Goal: Task Accomplishment & Management: Manage account settings

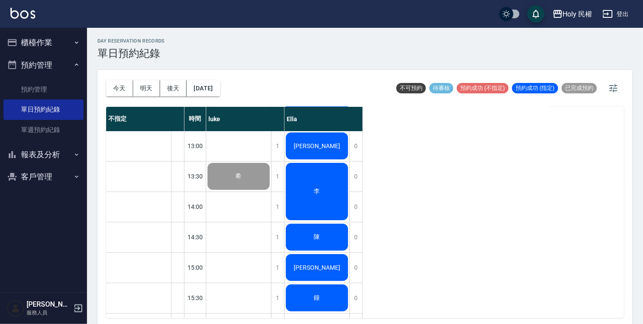
scroll to position [46, 0]
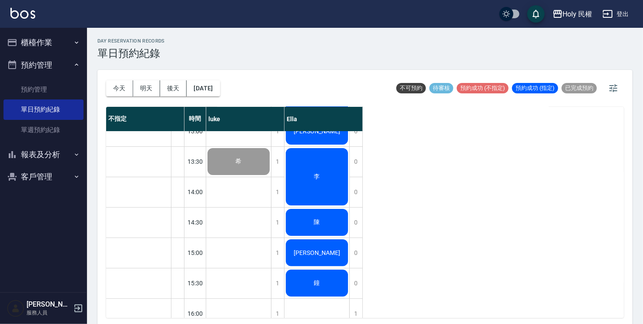
click at [331, 226] on div "陳" at bounding box center [316, 223] width 65 height 30
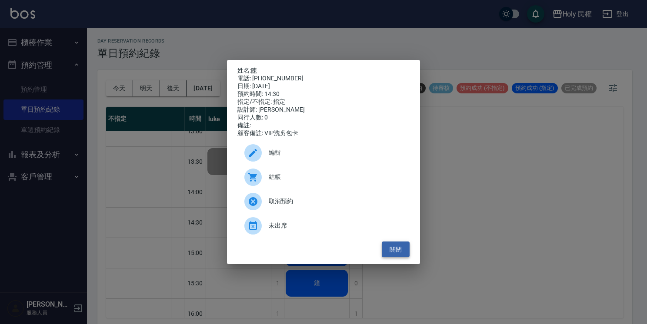
click at [403, 253] on button "關閉" at bounding box center [396, 250] width 28 height 16
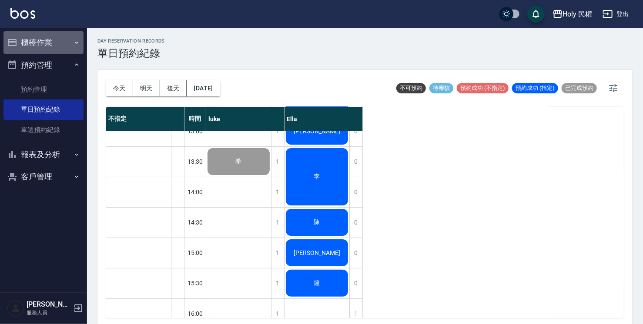
click at [56, 43] on button "櫃檯作業" at bounding box center [43, 42] width 80 height 23
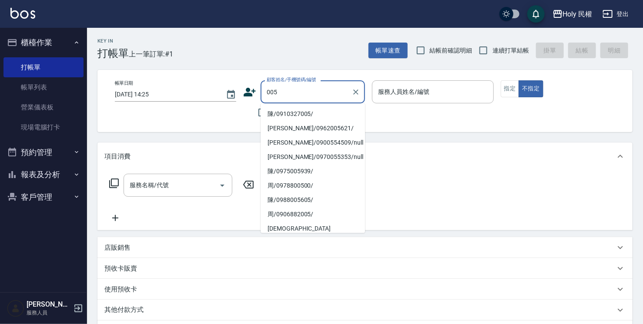
click at [307, 116] on li "陳/0910327005/" at bounding box center [312, 114] width 104 height 14
type input "陳/0910327005/"
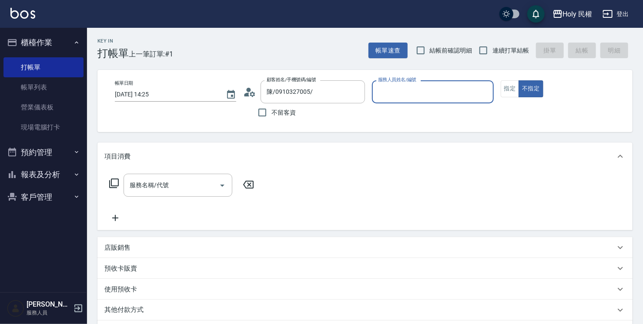
type input "Ella(無代號)"
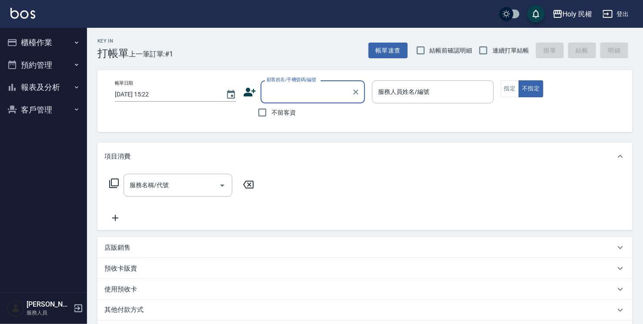
click at [38, 67] on button "預約管理" at bounding box center [43, 65] width 80 height 23
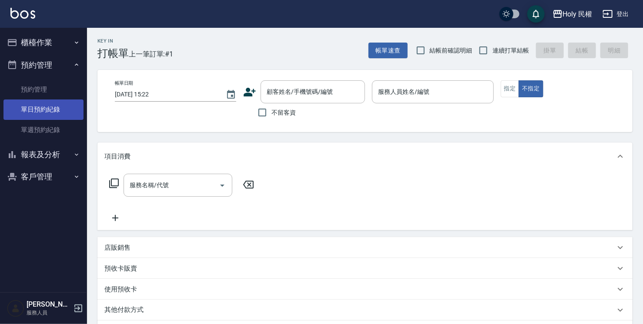
click at [45, 114] on link "單日預約紀錄" at bounding box center [43, 110] width 80 height 20
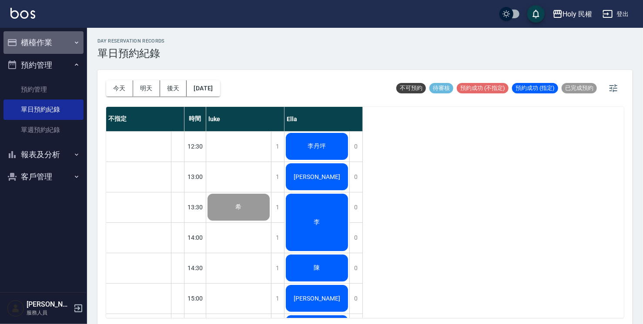
click at [45, 41] on button "櫃檯作業" at bounding box center [43, 42] width 80 height 23
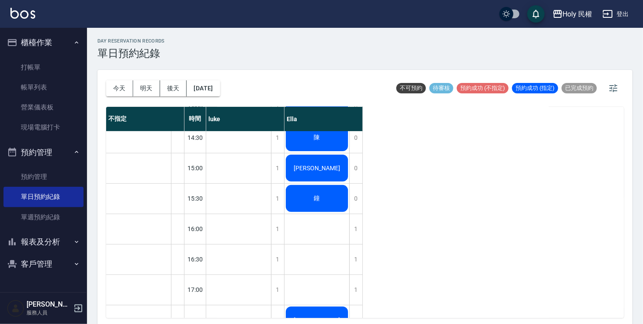
scroll to position [174, 0]
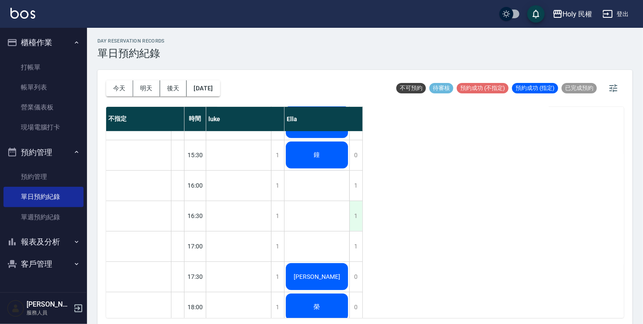
click at [354, 212] on div "1" at bounding box center [355, 216] width 13 height 30
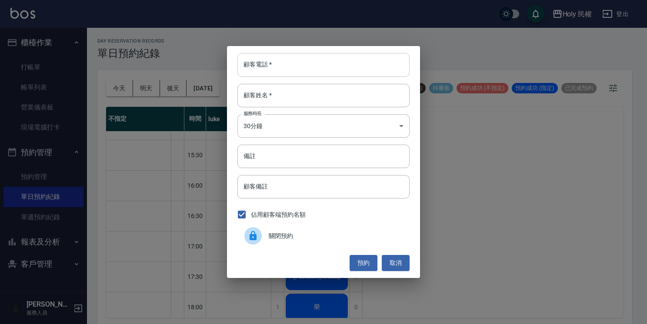
click at [382, 70] on input "顧客電話   *" at bounding box center [323, 64] width 172 height 23
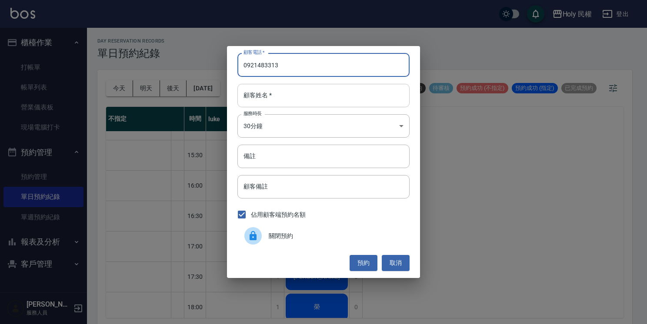
type input "0921483313"
click at [350, 100] on input "顧客姓名   *" at bounding box center [323, 95] width 172 height 23
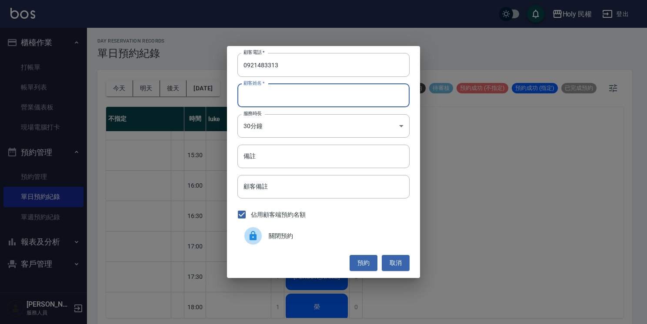
type input "u"
type input "葉"
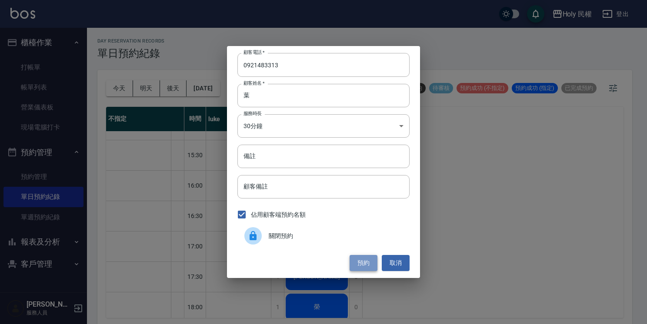
click at [360, 260] on button "預約" at bounding box center [364, 263] width 28 height 16
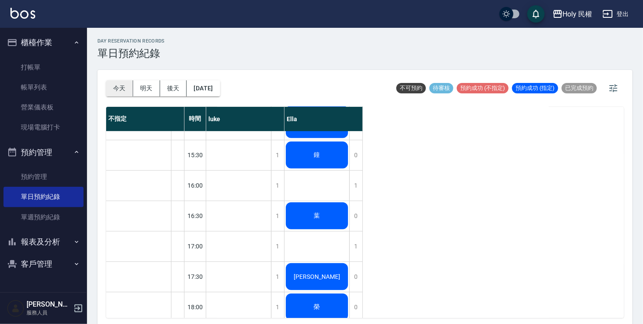
click at [117, 89] on button "今天" at bounding box center [119, 88] width 27 height 16
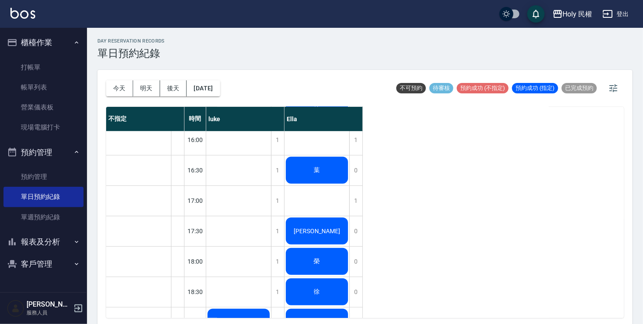
scroll to position [133, 0]
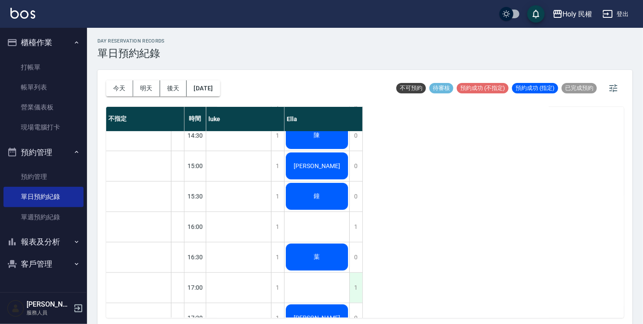
click at [353, 291] on div "1" at bounding box center [355, 288] width 13 height 30
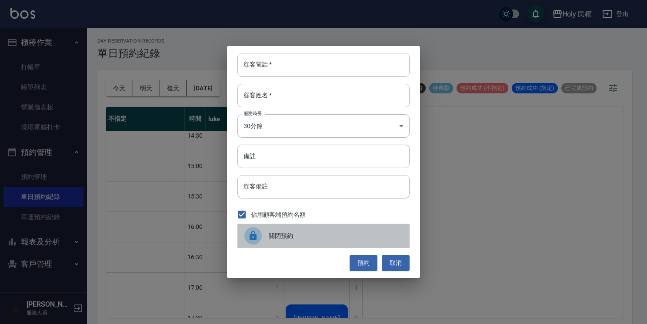
click at [280, 233] on span "關閉預約" at bounding box center [336, 236] width 134 height 9
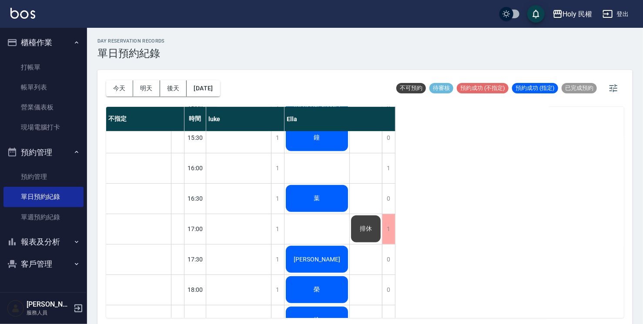
scroll to position [176, 0]
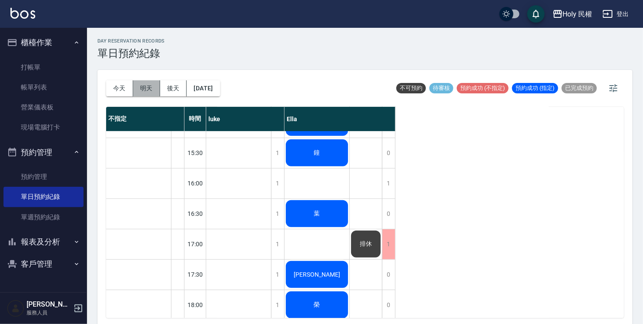
click at [143, 91] on button "明天" at bounding box center [146, 88] width 27 height 16
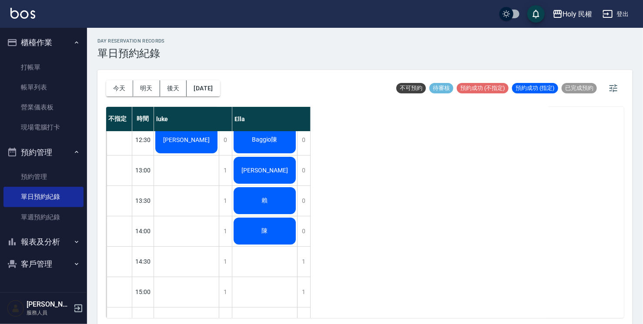
scroll to position [2, 0]
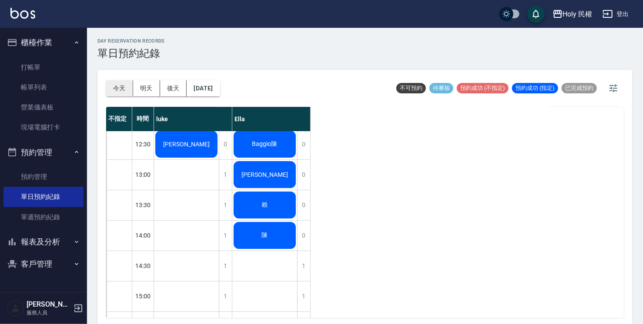
click at [117, 87] on button "今天" at bounding box center [119, 88] width 27 height 16
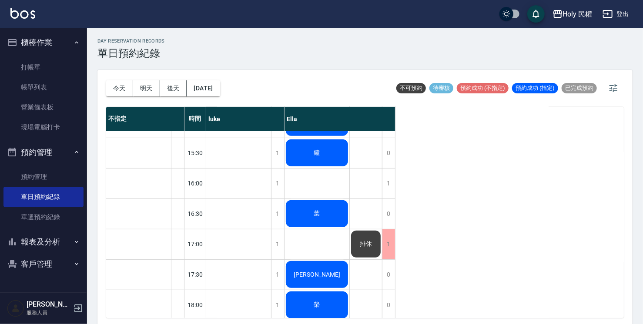
scroll to position [307, 0]
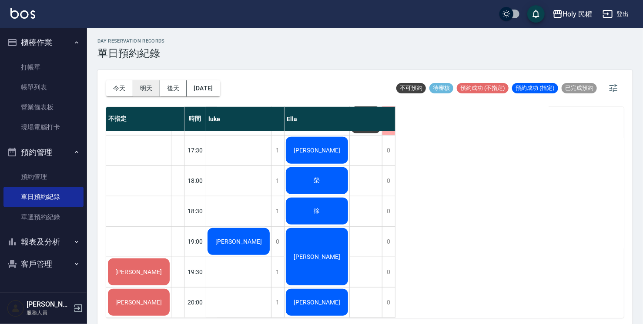
click at [144, 88] on button "明天" at bounding box center [146, 88] width 27 height 16
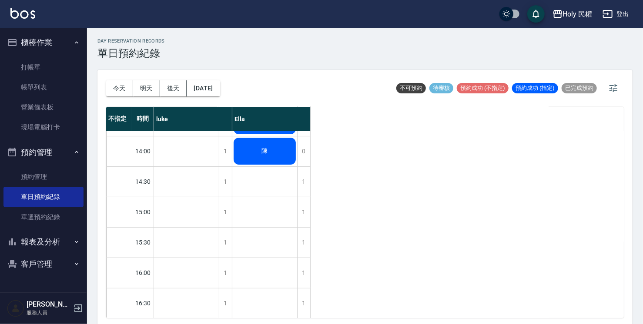
scroll to position [87, 0]
click at [303, 171] on div "1" at bounding box center [303, 182] width 13 height 30
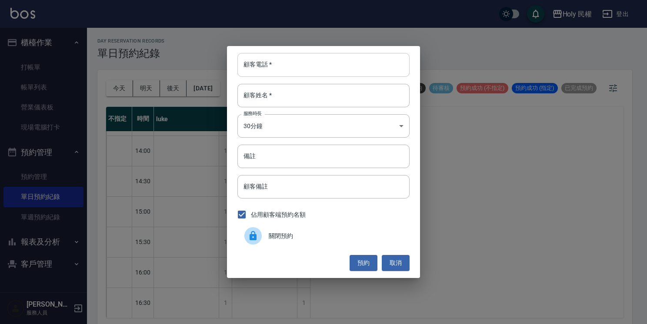
click at [344, 69] on input "顧客電話   *" at bounding box center [323, 64] width 172 height 23
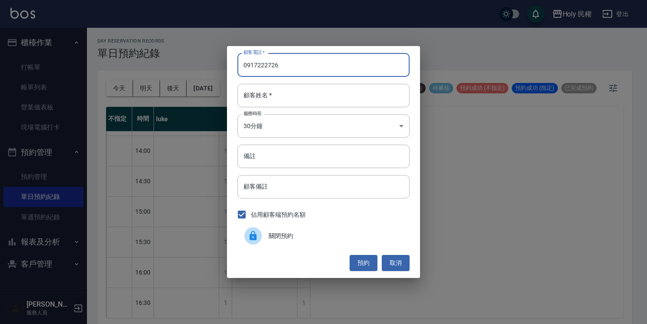
drag, startPoint x: 300, startPoint y: 61, endPoint x: 241, endPoint y: 60, distance: 58.3
click at [241, 60] on input "0917222726" at bounding box center [323, 64] width 172 height 23
type input "0917222726"
click at [265, 99] on input "顧客姓名   *" at bounding box center [323, 95] width 172 height 23
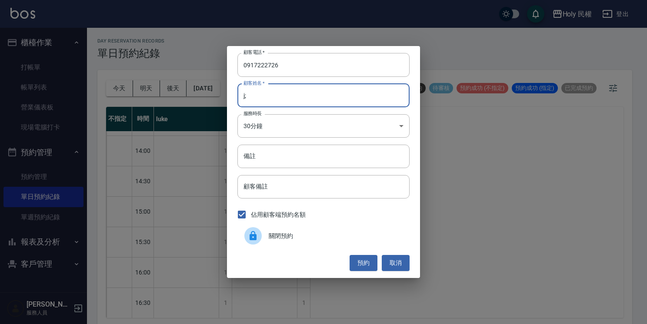
type input "j"
type input "王"
click at [323, 130] on body "Holy 民權 登出 櫃檯作業 打帳單 帳單列表 營業儀表板 現場電腦打卡 預約管理 預約管理 單日預約紀錄 單週預約紀錄 報表及分析 報表目錄 店家日報表 …" at bounding box center [323, 163] width 647 height 327
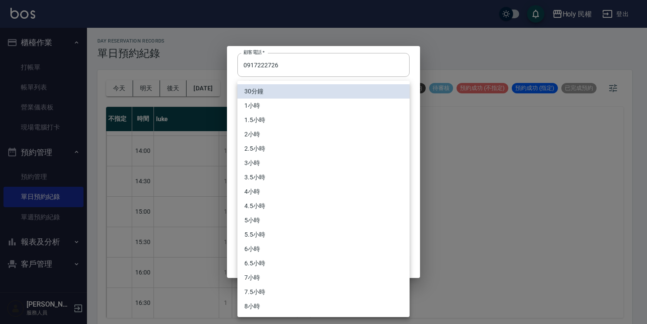
click at [329, 152] on li "2.5小時" at bounding box center [323, 149] width 172 height 14
type input "5"
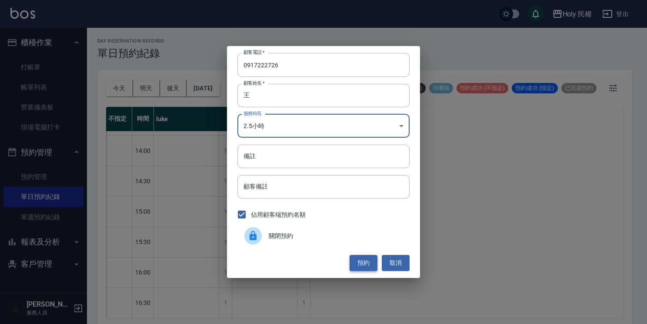
click at [367, 263] on button "預約" at bounding box center [364, 263] width 28 height 16
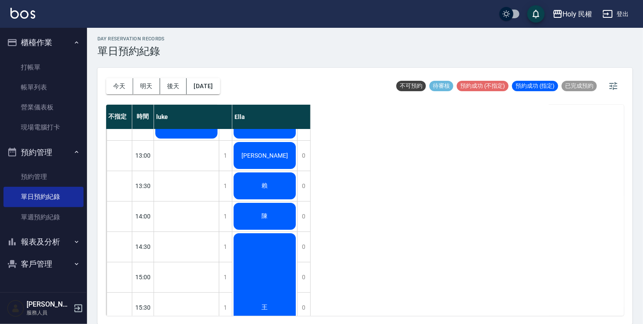
scroll to position [0, 0]
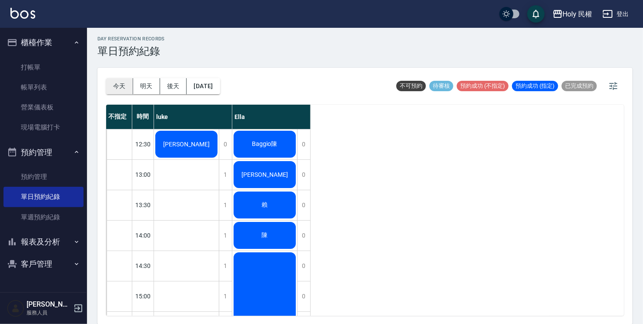
click at [123, 87] on button "今天" at bounding box center [119, 86] width 27 height 16
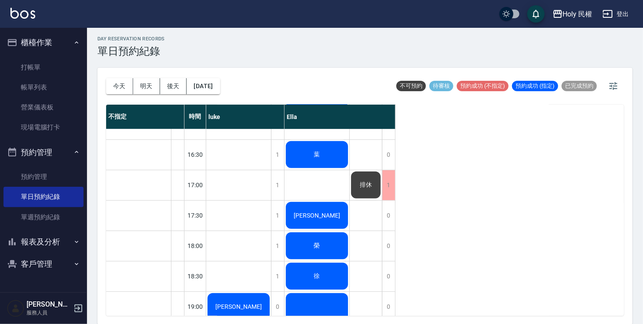
scroll to position [307, 0]
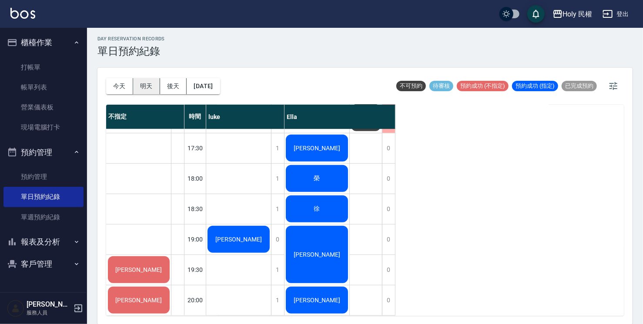
click at [141, 89] on button "明天" at bounding box center [146, 86] width 27 height 16
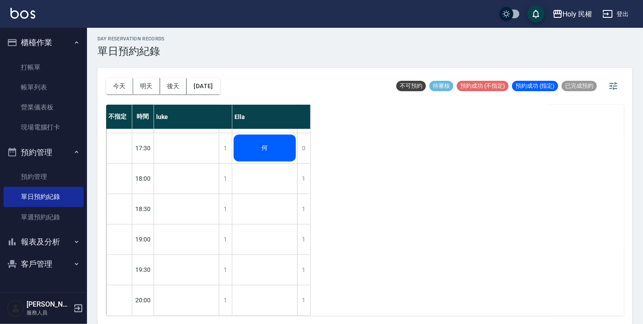
scroll to position [307, 0]
click at [118, 88] on button "今天" at bounding box center [119, 86] width 27 height 16
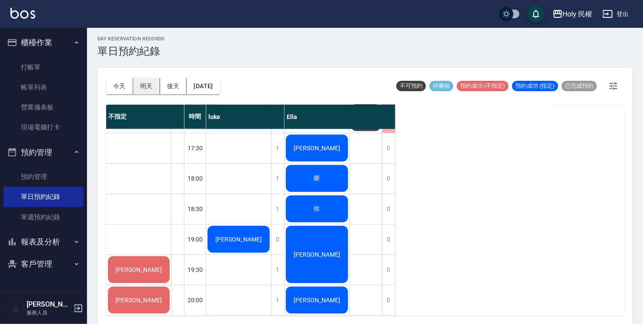
click at [153, 87] on button "明天" at bounding box center [146, 86] width 27 height 16
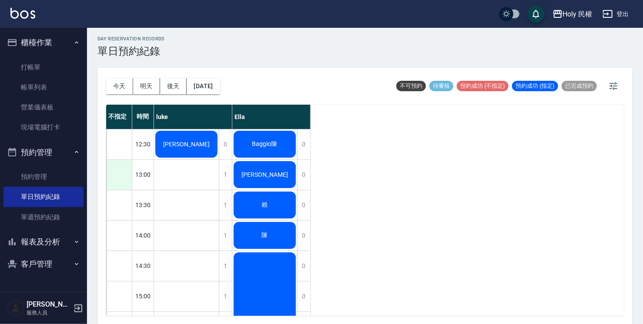
click at [120, 175] on div at bounding box center [119, 175] width 25 height 30
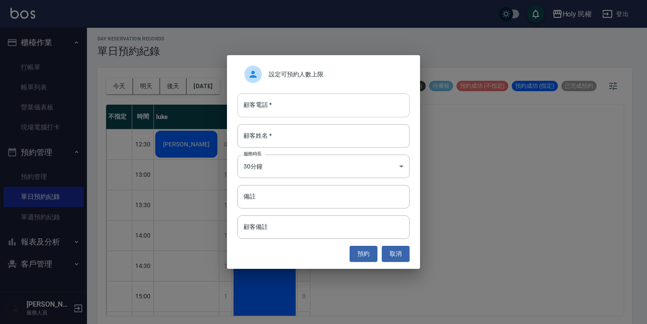
click at [257, 114] on input "顧客電話   *" at bounding box center [323, 104] width 172 height 23
type input "0912270645"
click at [249, 134] on input "顧客姓名   *" at bounding box center [323, 135] width 172 height 23
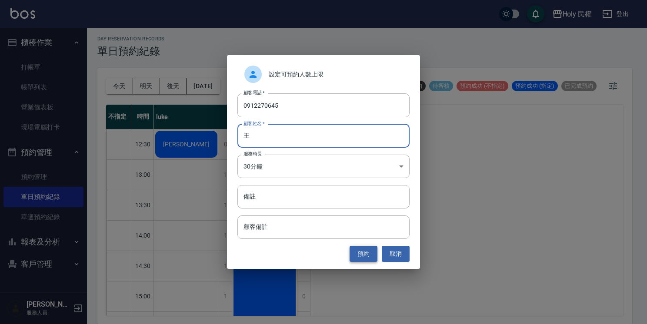
type input "王"
click at [365, 259] on button "預約" at bounding box center [364, 254] width 28 height 16
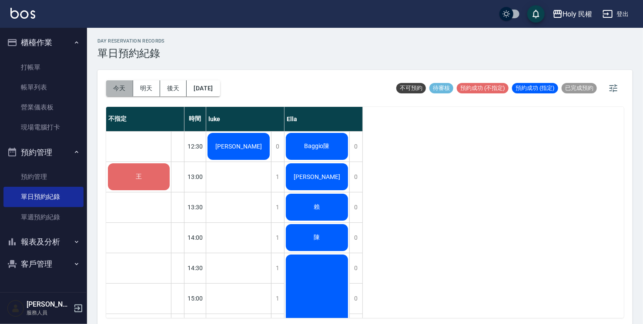
click at [119, 88] on button "今天" at bounding box center [119, 88] width 27 height 16
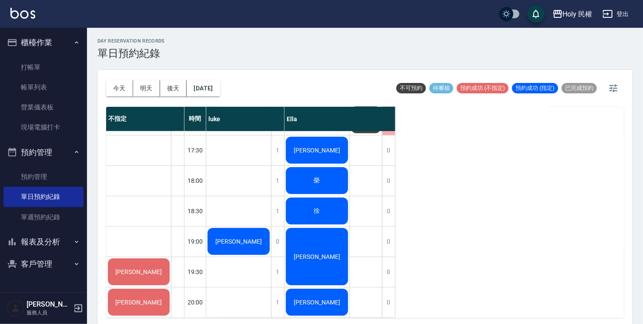
scroll to position [307, 0]
click at [143, 91] on button "明天" at bounding box center [146, 88] width 27 height 16
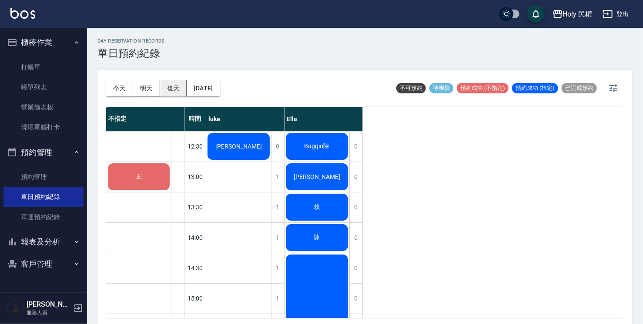
click at [164, 93] on button "後天" at bounding box center [173, 88] width 27 height 16
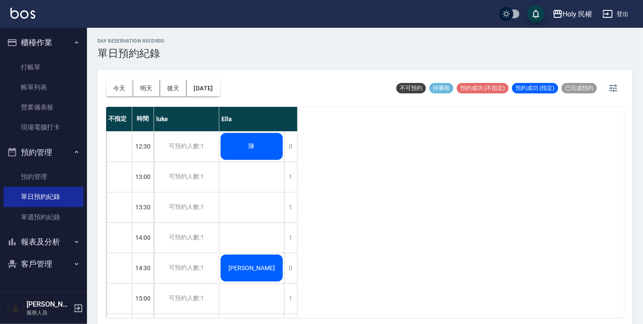
click at [116, 88] on button "今天" at bounding box center [119, 88] width 27 height 16
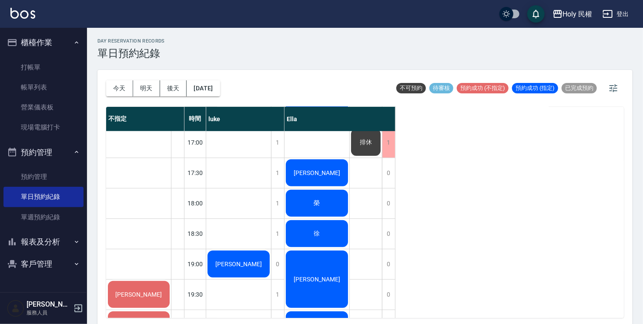
scroll to position [307, 0]
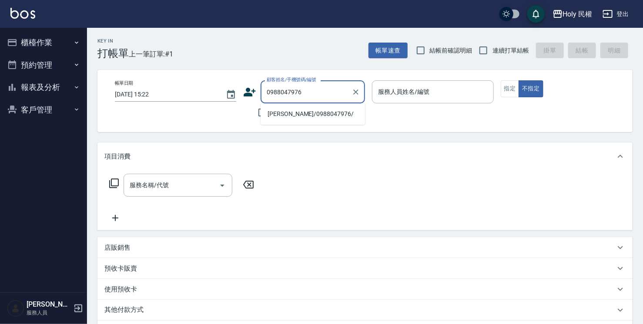
click at [290, 111] on li "蔡/0988047976/" at bounding box center [312, 114] width 104 height 14
type input "蔡/0988047976/"
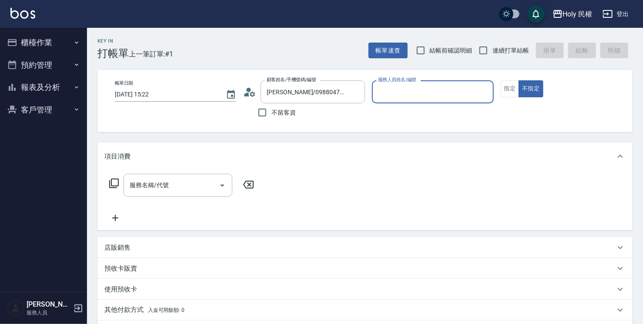
click at [398, 96] on input "服務人員姓名/編號" at bounding box center [432, 91] width 113 height 15
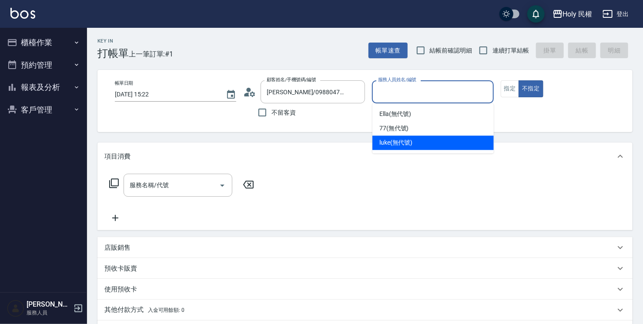
click at [393, 143] on span "luke (無代號)" at bounding box center [395, 142] width 33 height 9
type input "luke(無代號)"
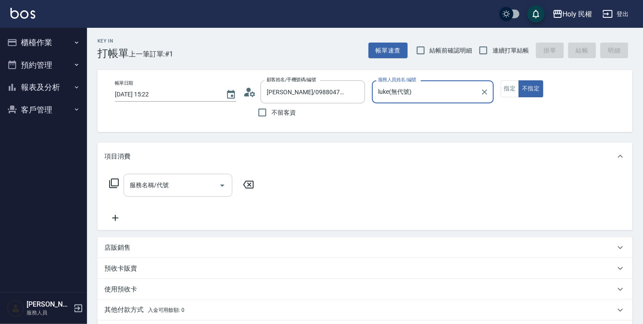
click at [190, 187] on input "服務名稱/代號" at bounding box center [171, 185] width 88 height 15
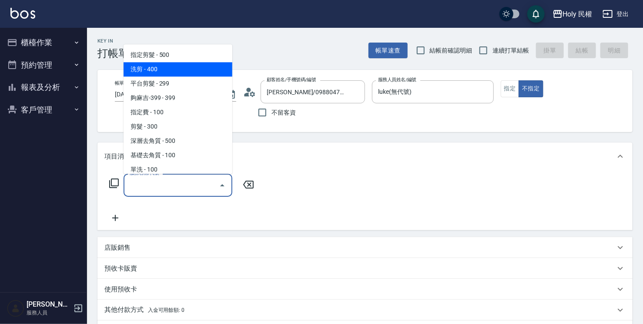
click at [167, 66] on span "洗剪 - 400" at bounding box center [177, 69] width 109 height 14
type input "洗剪(3)"
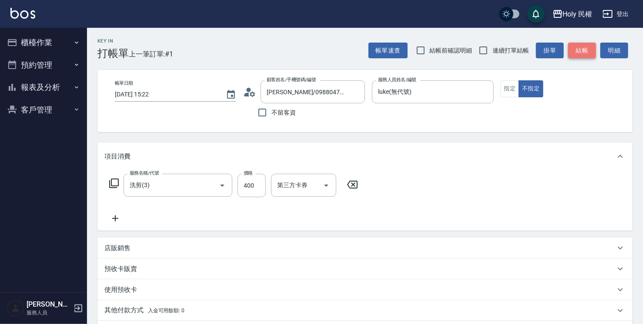
click at [590, 51] on button "結帳" at bounding box center [582, 51] width 28 height 16
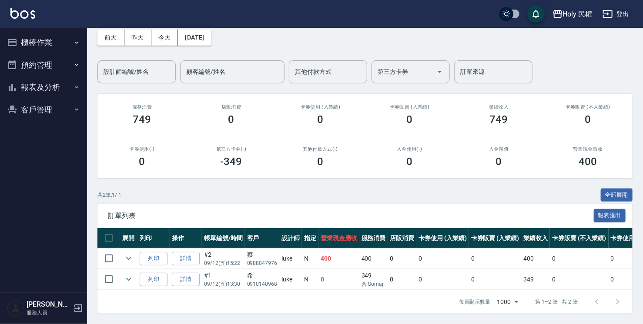
scroll to position [3, 0]
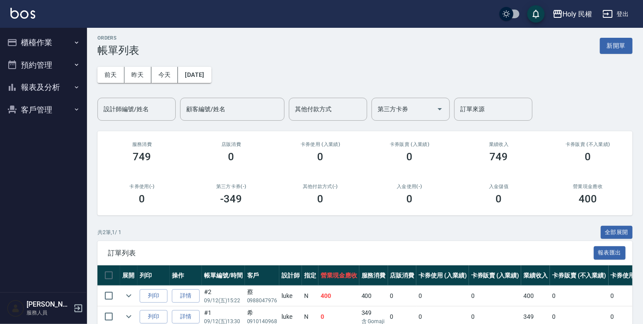
click at [59, 44] on button "櫃檯作業" at bounding box center [43, 42] width 80 height 23
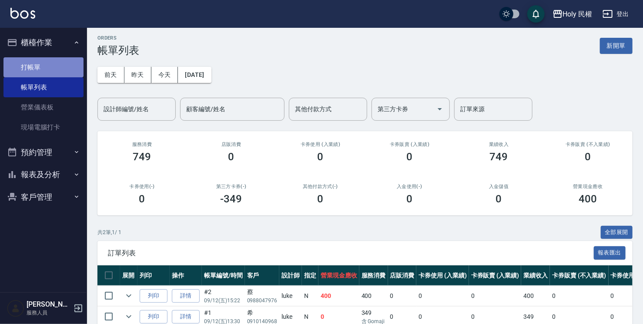
click at [57, 65] on link "打帳單" at bounding box center [43, 67] width 80 height 20
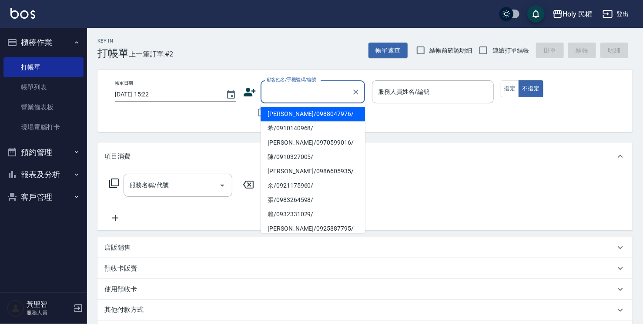
click at [283, 95] on input "顧客姓名/手機號碼/編號" at bounding box center [305, 91] width 83 height 15
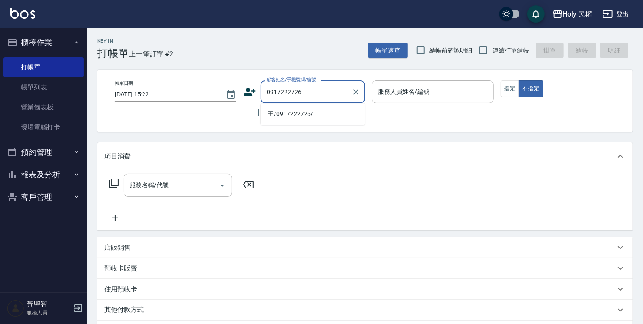
drag, startPoint x: 303, startPoint y: 89, endPoint x: 249, endPoint y: 100, distance: 55.4
click at [249, 100] on div "顧客姓名/手機號碼/編號 0917222726 顧客姓名/手機號碼/編號" at bounding box center [304, 91] width 122 height 23
click at [275, 112] on li "王/0917222726/" at bounding box center [312, 114] width 104 height 14
type input "王/0917222726/"
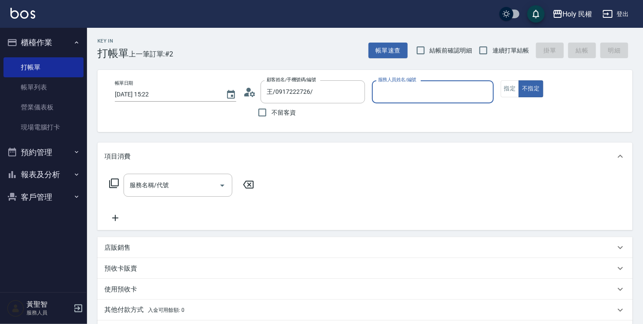
click at [254, 91] on icon at bounding box center [249, 92] width 13 height 13
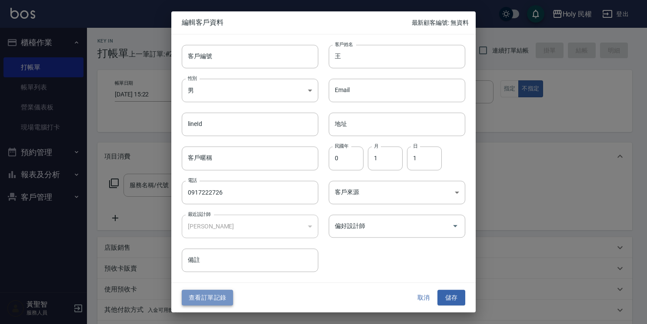
click at [214, 301] on button "查看訂單記錄" at bounding box center [207, 298] width 51 height 16
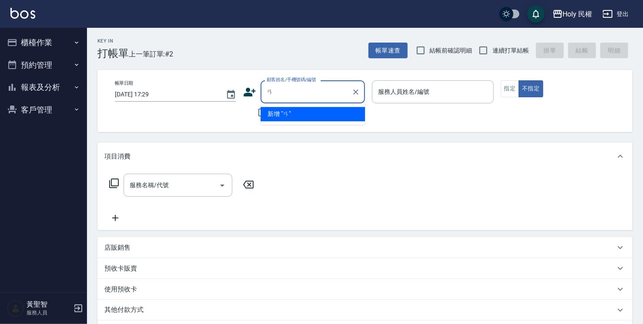
type input "ㄞ"
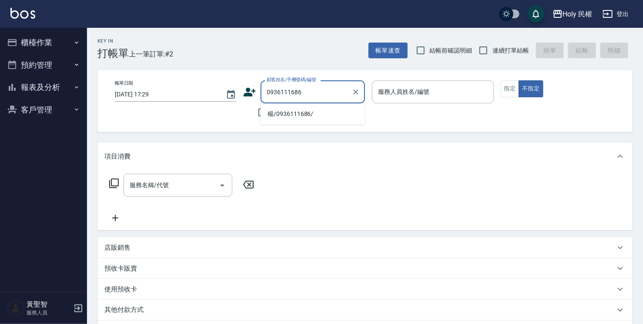
click at [299, 114] on li "楊/0936111686/" at bounding box center [312, 114] width 104 height 14
type input "楊/0936111686/"
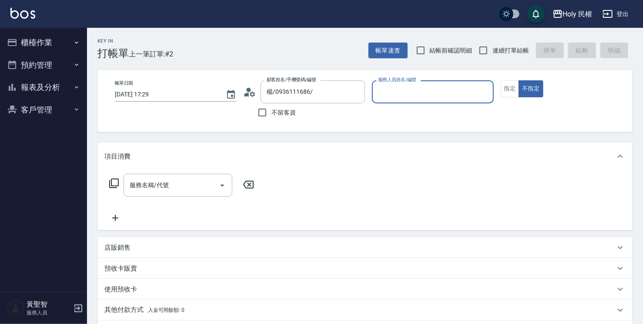
click at [392, 97] on input "服務人員姓名/編號" at bounding box center [432, 91] width 113 height 15
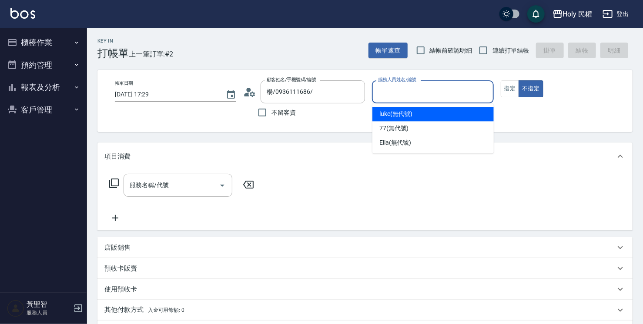
click at [400, 116] on span "luke (無代號)" at bounding box center [395, 114] width 33 height 9
type input "luke(無代號)"
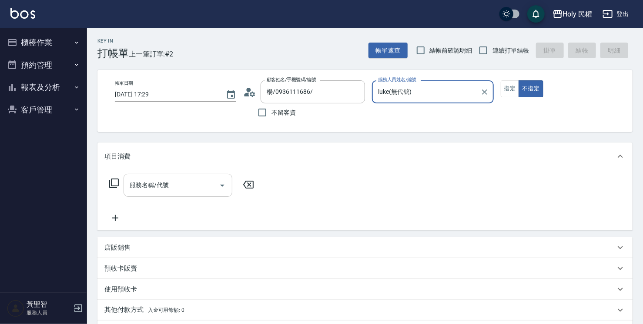
click at [188, 188] on input "服務名稱/代號" at bounding box center [171, 185] width 88 height 15
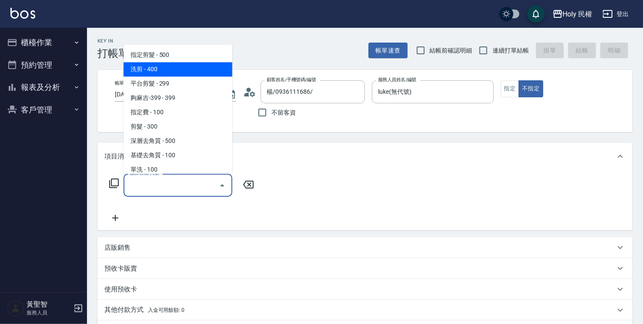
click at [160, 68] on span "洗剪 - 400" at bounding box center [177, 69] width 109 height 14
type input "洗剪(3)"
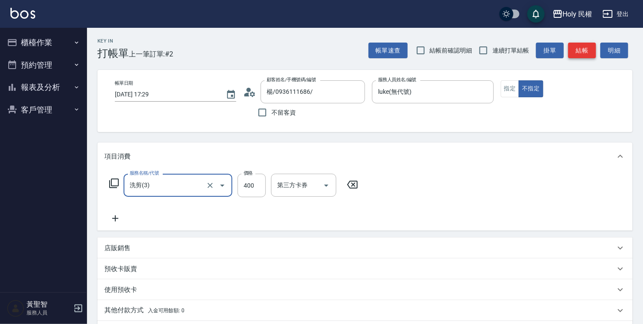
click at [581, 52] on button "結帳" at bounding box center [582, 51] width 28 height 16
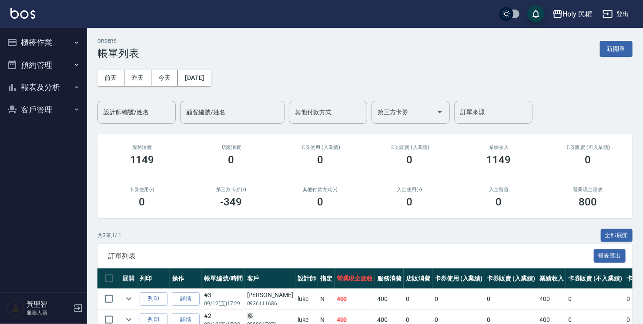
click at [51, 41] on button "櫃檯作業" at bounding box center [43, 42] width 80 height 23
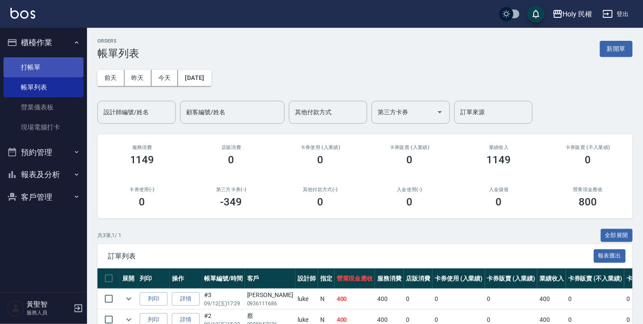
click at [60, 65] on link "打帳單" at bounding box center [43, 67] width 80 height 20
